Goal: Task Accomplishment & Management: Complete application form

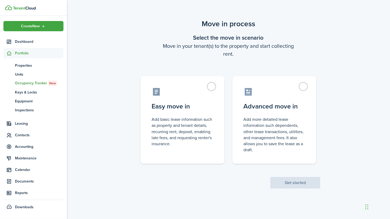
click at [342, 108] on div "Move in process Select the move in scenario Move in your tenant(s) to the prope…" at bounding box center [228, 103] width 323 height 175
click at [295, 183] on span "Get started" at bounding box center [296, 183] width 50 height 6
click at [216, 85] on label "Easy move in Add basic lease information such as property and tenant details, r…" at bounding box center [183, 119] width 84 height 88
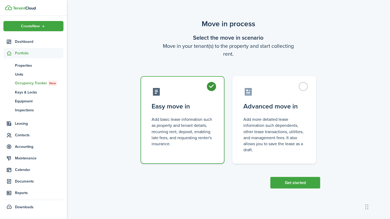
radio input "true"
click at [290, 182] on button "Get started" at bounding box center [296, 183] width 50 height 12
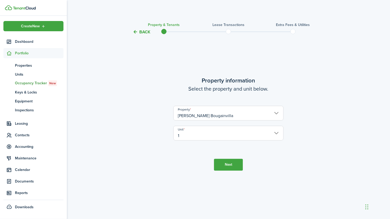
click at [223, 166] on button "Next" at bounding box center [228, 165] width 29 height 12
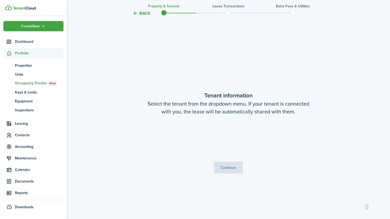
scroll to position [184, 0]
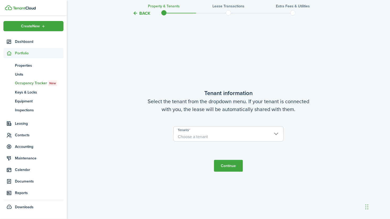
click at [233, 137] on span "Choose a tenant" at bounding box center [229, 136] width 110 height 9
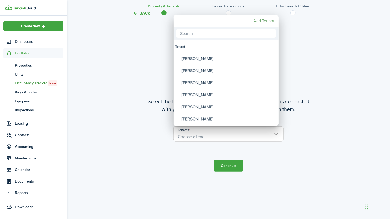
click at [263, 22] on mbsc-button "Add Tenant" at bounding box center [264, 20] width 25 height 9
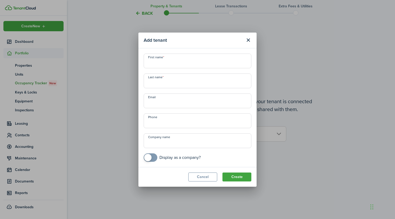
click at [214, 60] on input "First name" at bounding box center [198, 61] width 108 height 15
type input "[PERSON_NAME]"
type input "Chase"
click at [191, 99] on input "Email" at bounding box center [198, 100] width 108 height 15
type input "[EMAIL_ADDRESS][DOMAIN_NAME]"
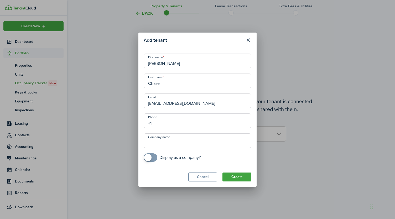
click at [170, 123] on input "+1" at bounding box center [198, 120] width 108 height 15
type input "[PHONE_NUMBER]"
click at [237, 175] on button "Create" at bounding box center [236, 177] width 29 height 9
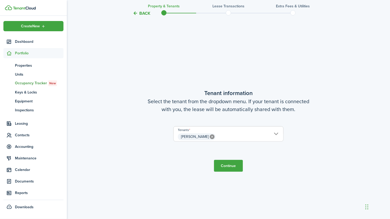
click at [277, 134] on span "[PERSON_NAME]" at bounding box center [229, 136] width 110 height 9
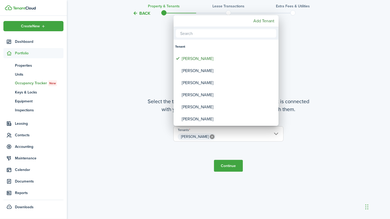
click at [277, 134] on div at bounding box center [195, 109] width 474 height 303
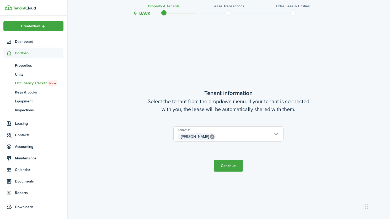
click at [233, 166] on button "Continue" at bounding box center [228, 166] width 29 height 12
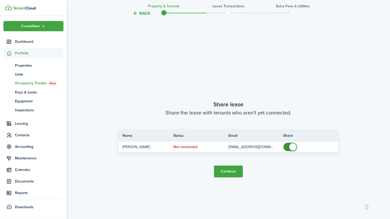
scroll to position [403, 0]
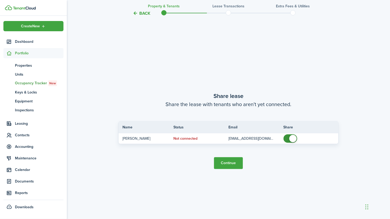
click at [231, 163] on button "Continue" at bounding box center [228, 163] width 29 height 12
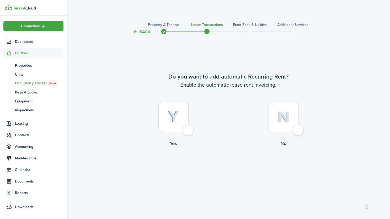
click at [187, 132] on div at bounding box center [174, 117] width 30 height 30
radio input "true"
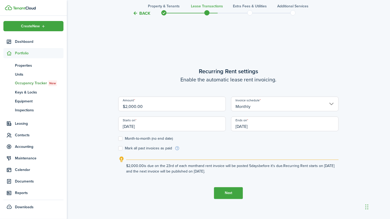
scroll to position [184, 0]
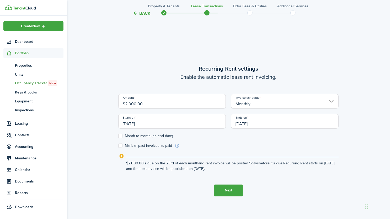
click at [176, 122] on input "[DATE]" at bounding box center [172, 121] width 108 height 15
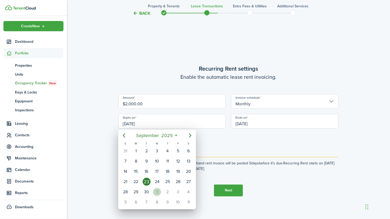
click at [156, 191] on div "1" at bounding box center [157, 192] width 8 height 8
type input "[DATE]"
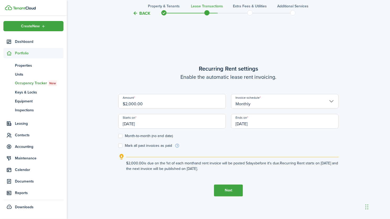
click at [266, 124] on input "[DATE]" at bounding box center [285, 121] width 108 height 15
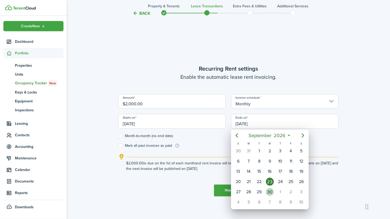
click at [270, 188] on div "30" at bounding box center [270, 192] width 8 height 8
type input "[DATE]"
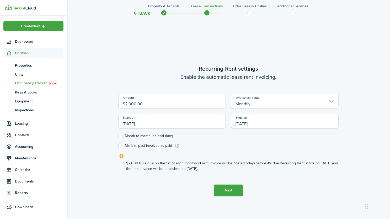
click at [121, 135] on label "Month-to-month (no end date)" at bounding box center [145, 136] width 55 height 4
click at [118, 136] on input "Month-to-month (no end date)" at bounding box center [118, 136] width 0 height 0
checkbox input "true"
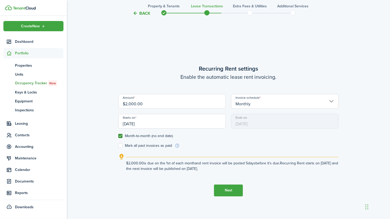
click at [229, 189] on button "Next" at bounding box center [228, 191] width 29 height 12
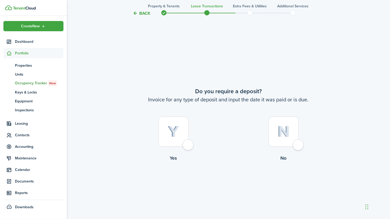
scroll to position [403, 0]
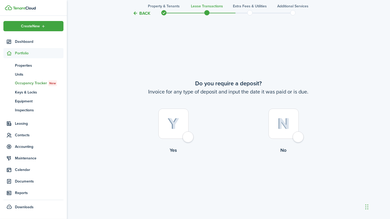
click at [185, 134] on div at bounding box center [174, 124] width 30 height 30
radio input "true"
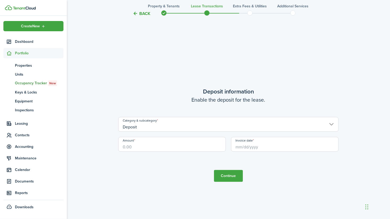
scroll to position [622, 0]
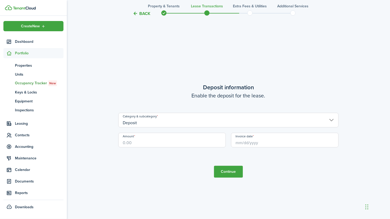
click at [182, 141] on input "Amount" at bounding box center [172, 140] width 108 height 15
click at [247, 144] on input "Invoice date" at bounding box center [285, 140] width 108 height 15
type input "$2,000.00"
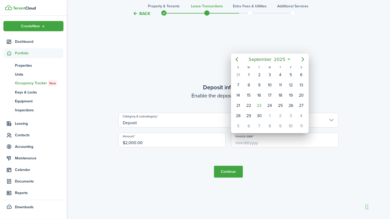
click at [247, 144] on div at bounding box center [195, 109] width 474 height 303
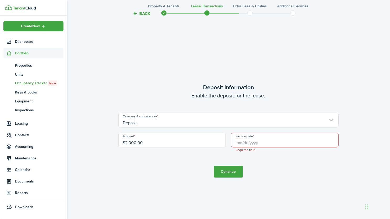
click at [255, 143] on input "Invoice date" at bounding box center [285, 140] width 108 height 15
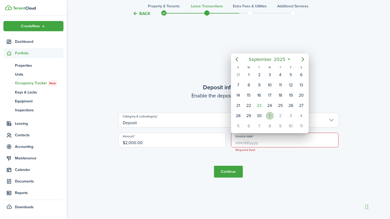
click at [272, 116] on div "1" at bounding box center [270, 116] width 8 height 8
type input "[DATE]"
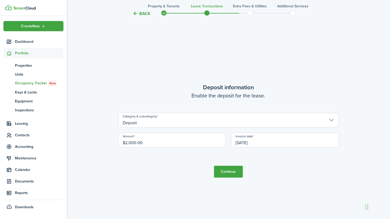
click at [230, 170] on button "Continue" at bounding box center [228, 172] width 29 height 12
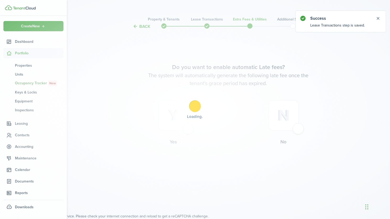
scroll to position [0, 0]
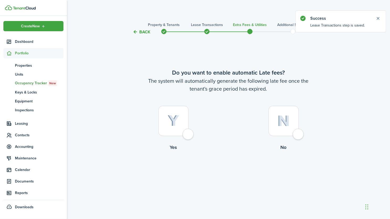
click at [299, 134] on div at bounding box center [284, 121] width 30 height 30
radio input "true"
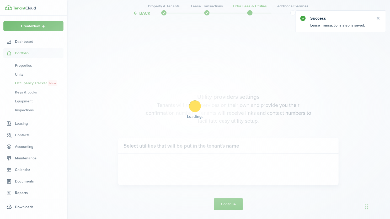
scroll to position [184, 0]
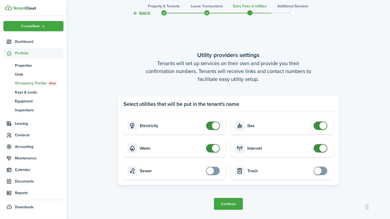
checkbox input "false"
click at [318, 126] on span at bounding box center [320, 126] width 5 height 8
checkbox input "false"
click at [211, 148] on span at bounding box center [213, 148] width 5 height 8
click at [229, 205] on button "Continue" at bounding box center [228, 204] width 29 height 12
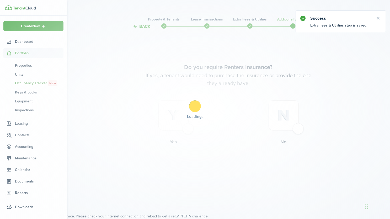
scroll to position [0, 0]
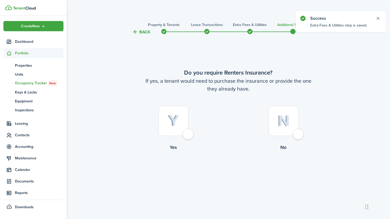
click at [298, 135] on div at bounding box center [284, 121] width 30 height 30
radio input "true"
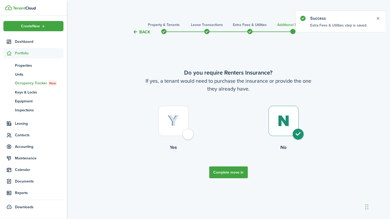
click at [229, 171] on button "Complete move in" at bounding box center [229, 172] width 39 height 12
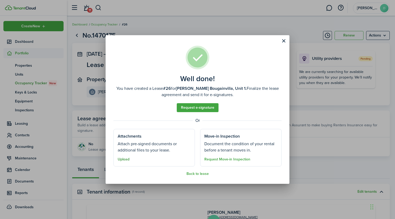
click at [122, 158] on button "Upload" at bounding box center [124, 159] width 12 height 4
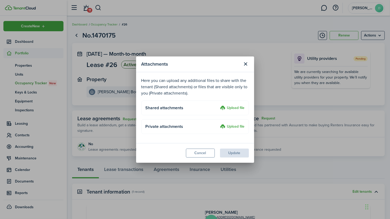
click at [206, 107] on h4 "Shared attachments" at bounding box center [182, 108] width 73 height 6
click at [232, 108] on label "Upload file" at bounding box center [233, 108] width 24 height 6
click at [219, 105] on input "Upload file" at bounding box center [219, 105] width 0 height 0
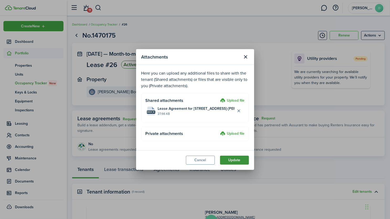
click at [235, 159] on button "Update" at bounding box center [234, 160] width 29 height 9
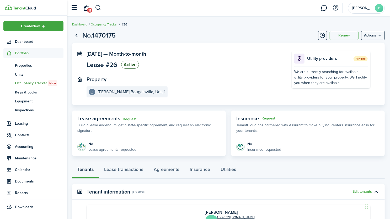
click at [111, 147] on p "Lease agreements requested" at bounding box center [112, 150] width 48 height 6
click at [130, 119] on link "Request" at bounding box center [130, 119] width 14 height 4
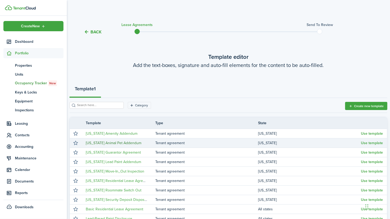
click at [119, 142] on link "[US_STATE] Animal Pet Addendum" at bounding box center [114, 143] width 56 height 6
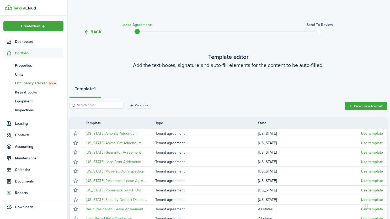
click at [92, 30] on button "Back" at bounding box center [93, 32] width 18 height 6
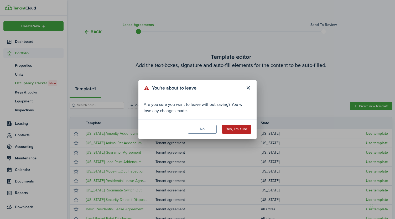
click at [237, 130] on button "Yes, I'm sure" at bounding box center [236, 129] width 29 height 9
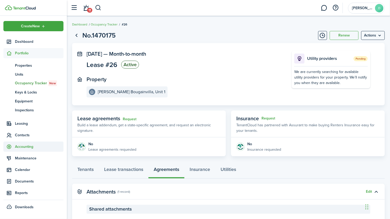
click at [23, 146] on span "Accounting" at bounding box center [39, 147] width 49 height 6
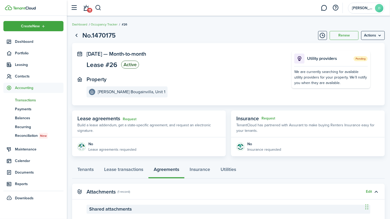
click at [35, 100] on span "Transactions" at bounding box center [39, 100] width 49 height 6
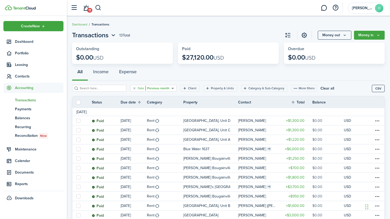
click at [171, 87] on icon "Open filter" at bounding box center [173, 88] width 4 height 4
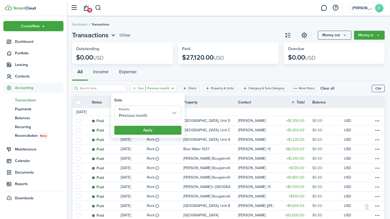
click at [175, 112] on input "Previous month" at bounding box center [147, 113] width 67 height 15
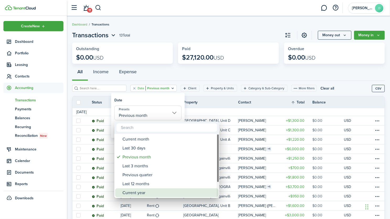
click at [139, 192] on div "Current year" at bounding box center [169, 192] width 93 height 9
type input "Current year"
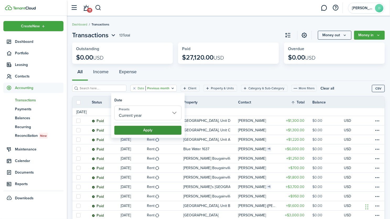
click at [150, 128] on button "Apply" at bounding box center [147, 130] width 67 height 9
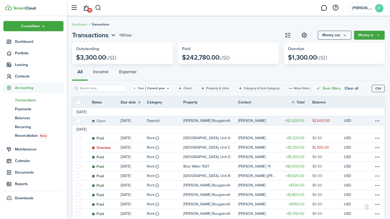
click at [174, 120] on link "Deposit" at bounding box center [165, 120] width 36 height 9
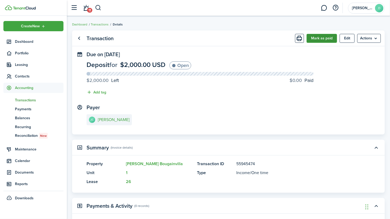
click at [327, 36] on button "Mark as paid" at bounding box center [322, 38] width 30 height 9
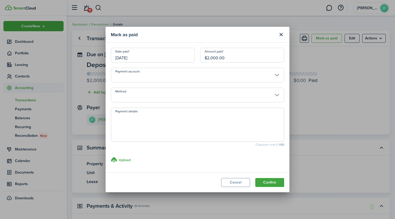
click at [181, 54] on input "[DATE]" at bounding box center [153, 55] width 84 height 15
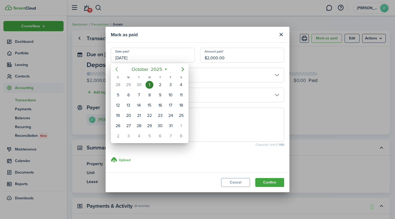
click at [117, 71] on icon "Previous page" at bounding box center [116, 69] width 6 height 6
click at [117, 114] on div "21" at bounding box center [118, 116] width 8 height 8
type input "[DATE]"
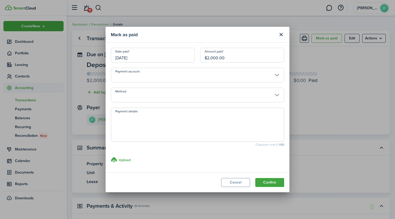
click at [227, 59] on input "$2,000.00" at bounding box center [242, 55] width 84 height 15
click at [211, 76] on input "Payment account" at bounding box center [197, 75] width 173 height 15
type input "$1,000.00"
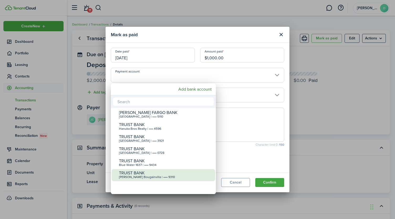
click at [143, 174] on div "TRUIST BANK" at bounding box center [165, 173] width 93 height 5
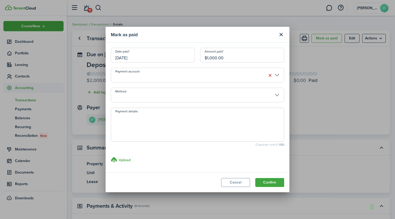
type input "•••• •••• •••• 9310"
click at [171, 97] on input "Method" at bounding box center [197, 95] width 173 height 15
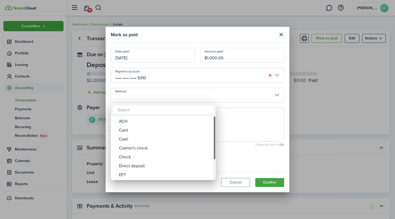
click at [214, 175] on div "Method" at bounding box center [214, 148] width 3 height 64
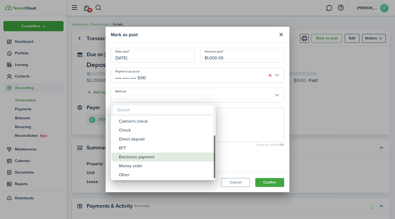
click at [171, 158] on div "Electronic payment" at bounding box center [165, 157] width 93 height 9
type input "Electronic payment"
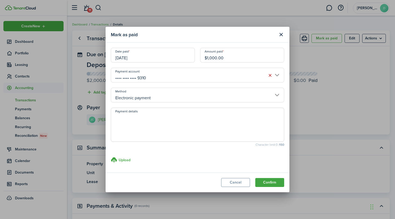
click at [170, 134] on textarea "Payment details" at bounding box center [197, 126] width 173 height 25
type textarea "Partial Security Deposit"
click at [271, 182] on button "Confirm" at bounding box center [269, 182] width 29 height 9
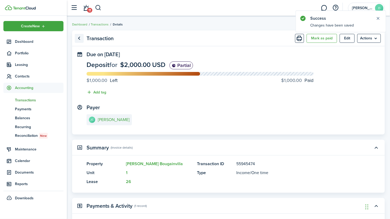
click at [78, 37] on link "Go back" at bounding box center [79, 38] width 9 height 9
